Goal: Task Accomplishment & Management: Use online tool/utility

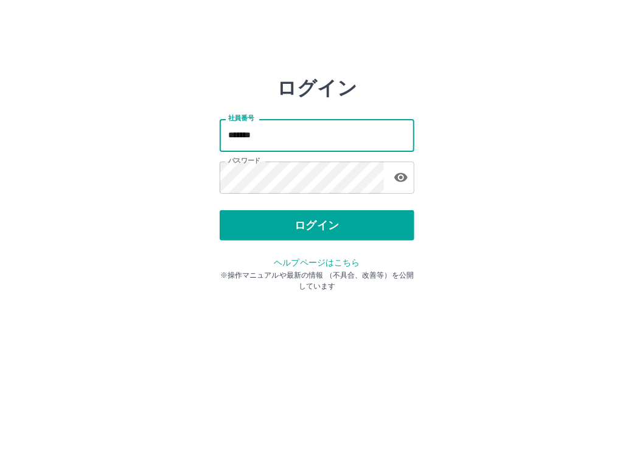
click at [278, 133] on input "*******" at bounding box center [316, 135] width 195 height 32
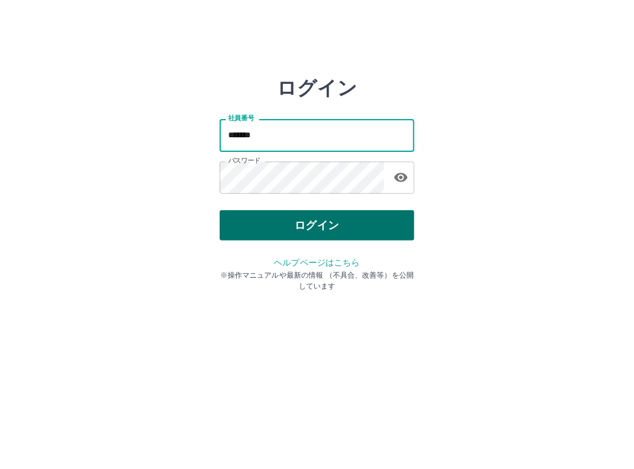
type input "*******"
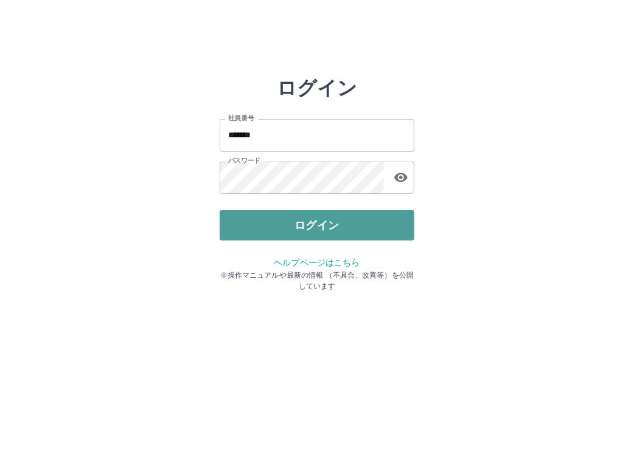
click at [353, 213] on button "ログイン" at bounding box center [316, 225] width 195 height 30
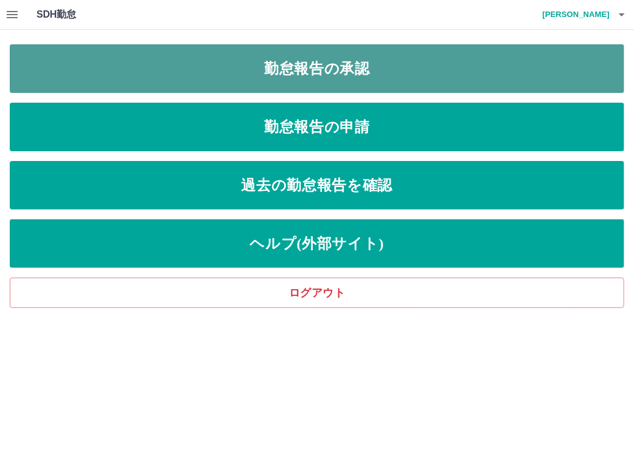
click at [260, 65] on link "勤怠報告の承認" at bounding box center [317, 68] width 614 height 49
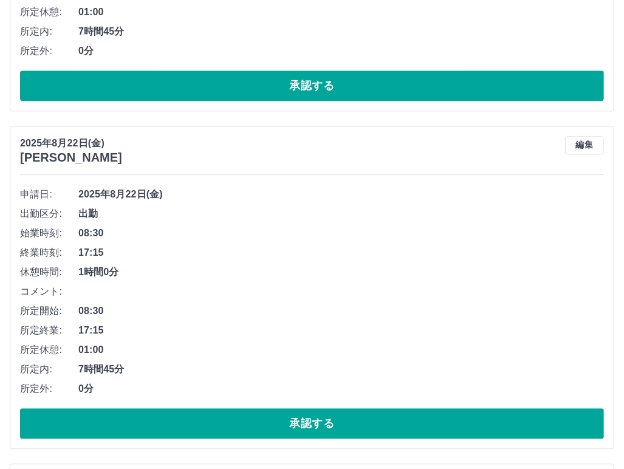
scroll to position [5093, 0]
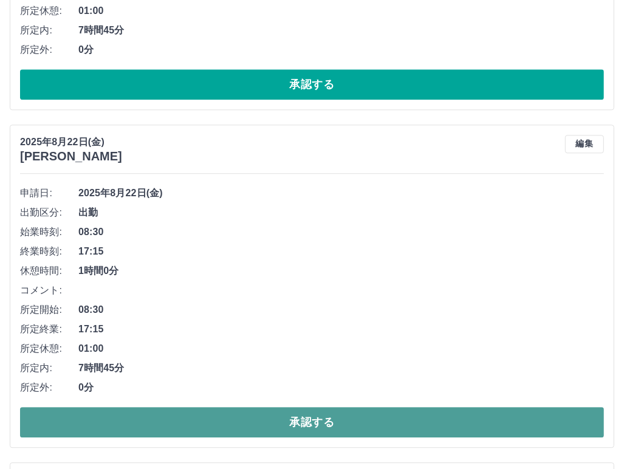
click at [326, 410] on button "承認する" at bounding box center [312, 422] width 584 height 30
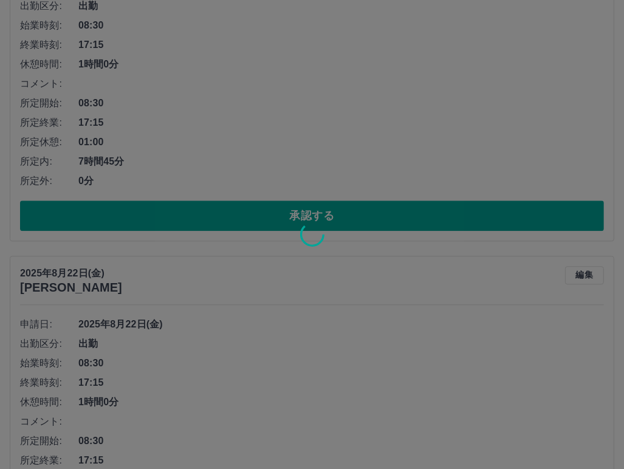
scroll to position [4825, 0]
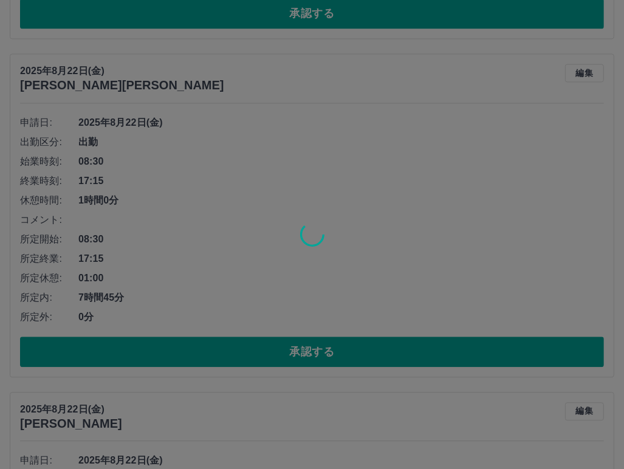
click at [146, 337] on div at bounding box center [312, 234] width 624 height 469
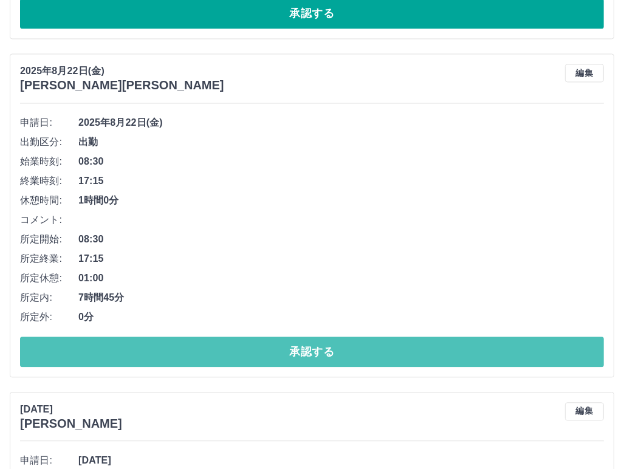
click at [146, 337] on button "承認する" at bounding box center [312, 352] width 584 height 30
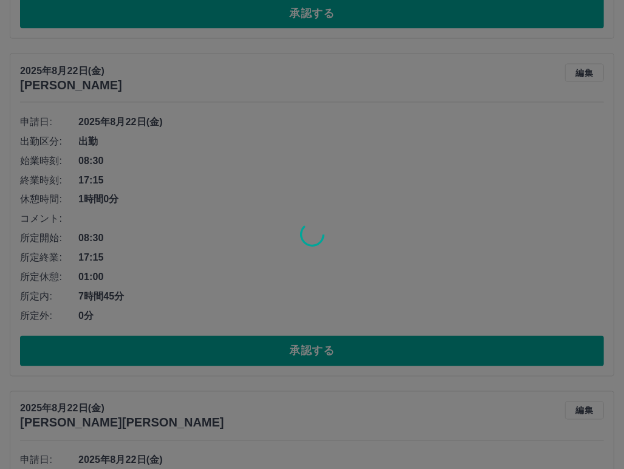
scroll to position [4485, 0]
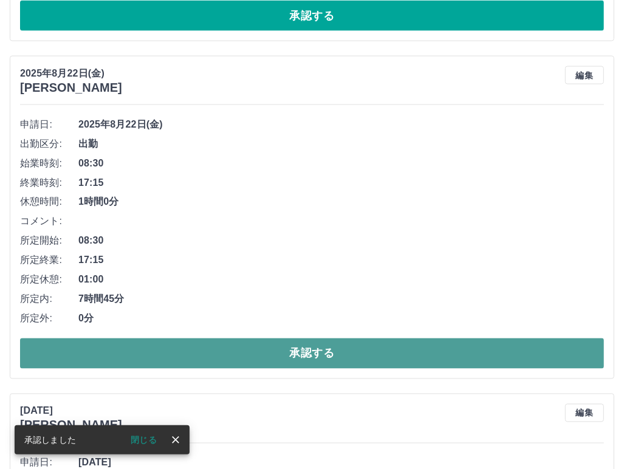
click at [167, 339] on button "承認する" at bounding box center [312, 354] width 584 height 30
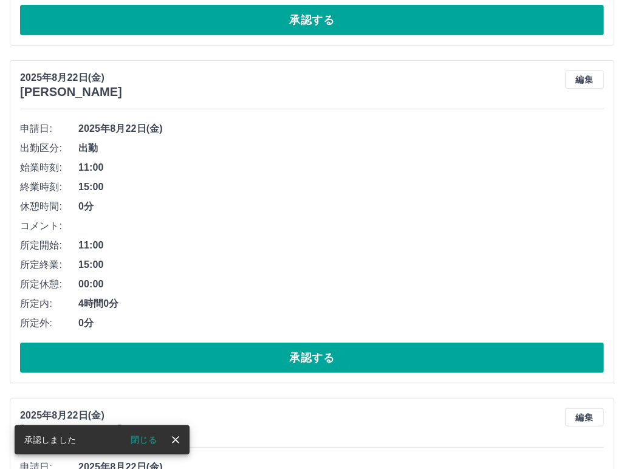
scroll to position [3463, 0]
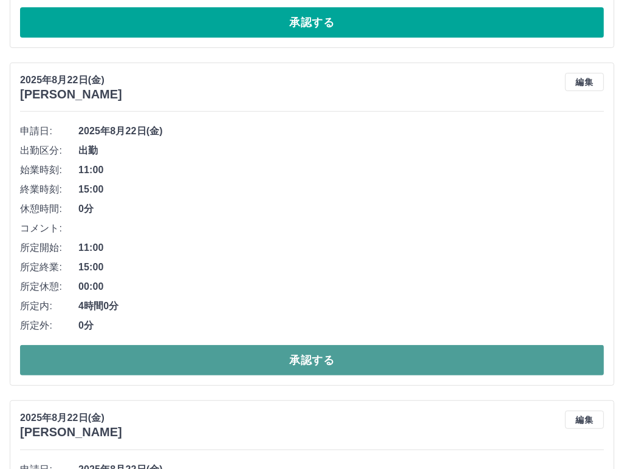
click at [173, 346] on button "承認する" at bounding box center [312, 360] width 584 height 30
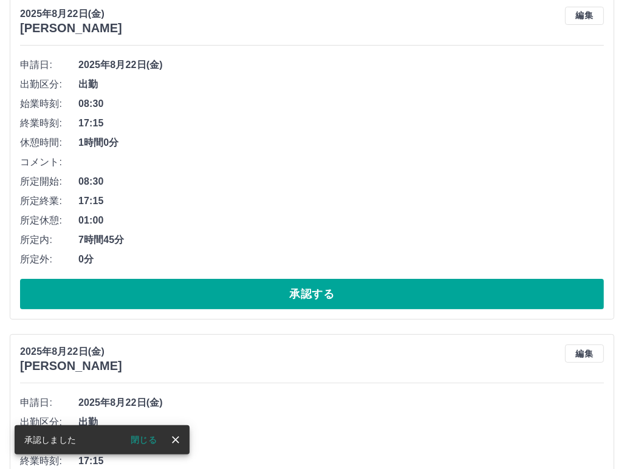
scroll to position [3147, 0]
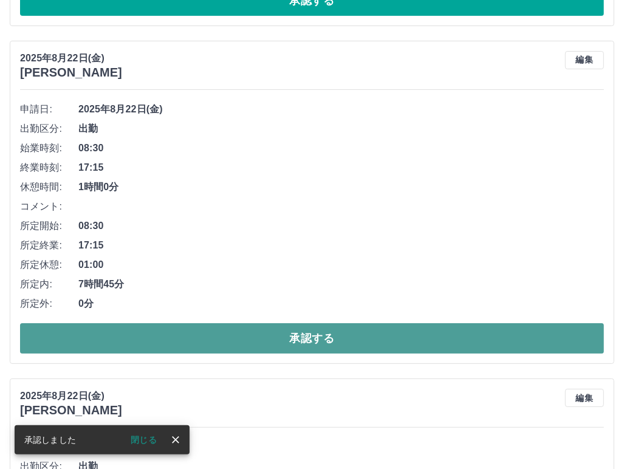
click at [187, 327] on button "承認する" at bounding box center [312, 338] width 584 height 30
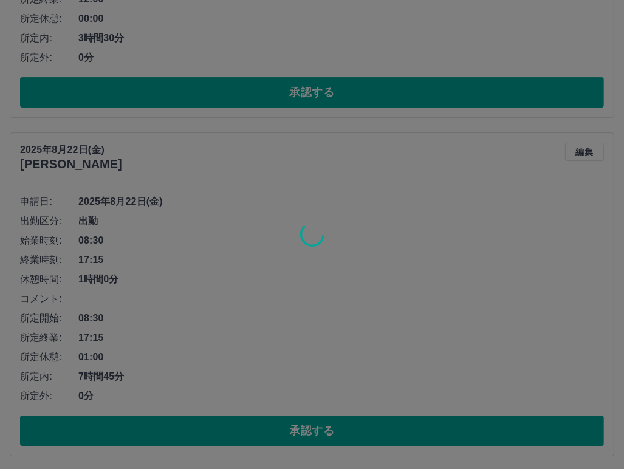
scroll to position [2709, 0]
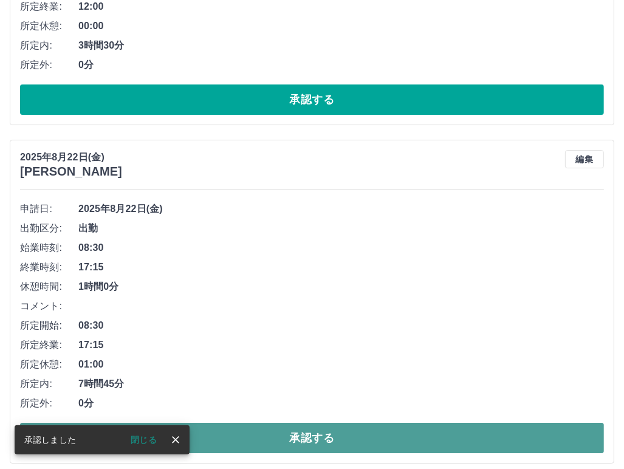
click at [224, 434] on button "承認する" at bounding box center [312, 438] width 584 height 30
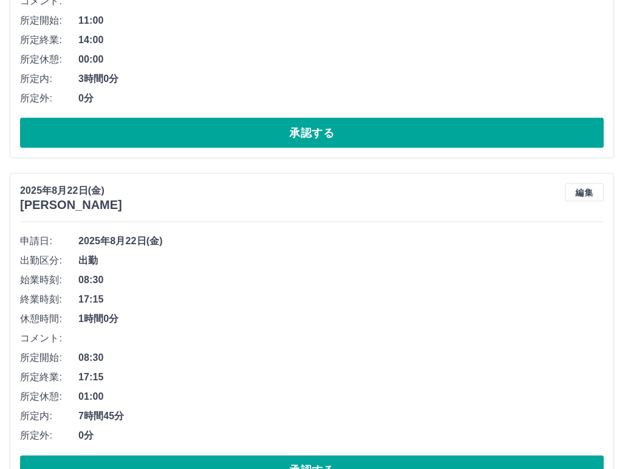
scroll to position [1347, 0]
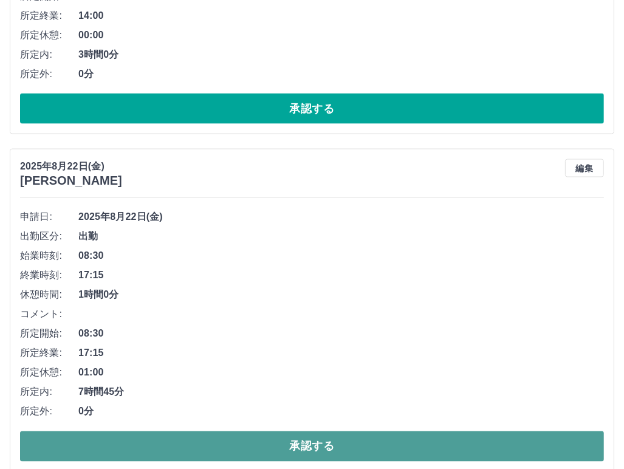
click at [226, 434] on button "承認する" at bounding box center [312, 447] width 584 height 30
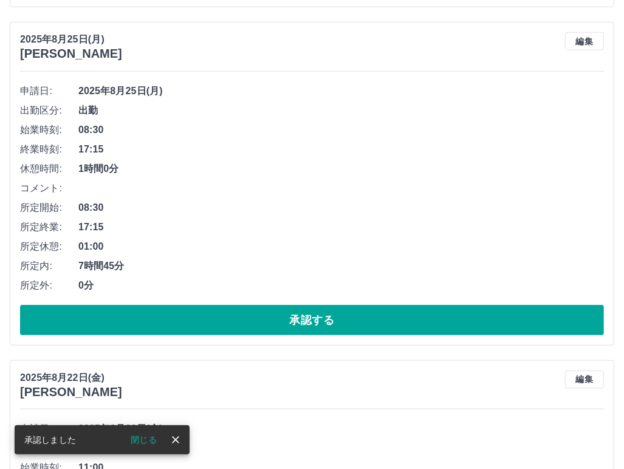
scroll to position [788, 0]
